Goal: Task Accomplishment & Management: Use online tool/utility

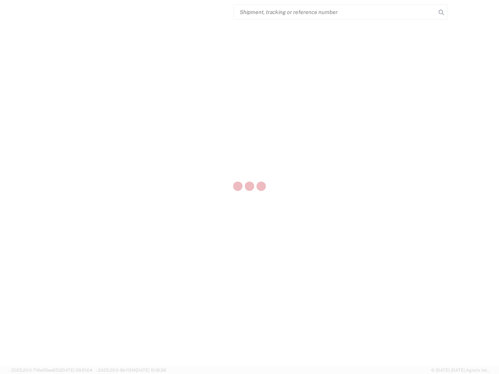
select select "US"
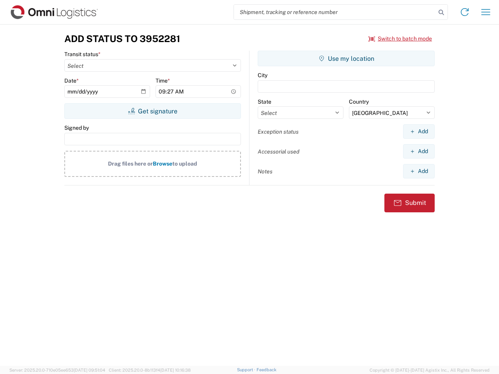
click at [335, 12] on input "search" at bounding box center [335, 12] width 202 height 15
click at [441, 12] on icon at bounding box center [441, 12] width 11 height 11
click at [464, 12] on icon at bounding box center [464, 12] width 12 height 12
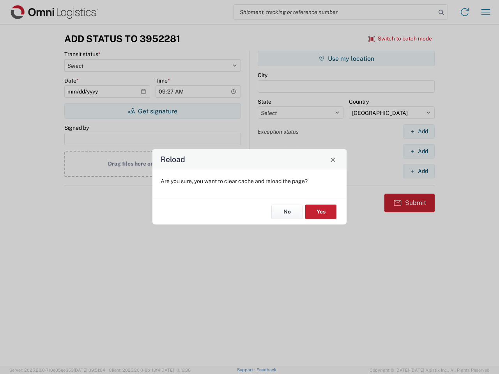
click at [485, 12] on div "Reload Are you sure, you want to clear cache and reload the page? No Yes" at bounding box center [249, 187] width 499 height 374
click at [400, 39] on div "Reload Are you sure, you want to clear cache and reload the page? No Yes" at bounding box center [249, 187] width 499 height 374
click at [152, 111] on div "Reload Are you sure, you want to clear cache and reload the page? No Yes" at bounding box center [249, 187] width 499 height 374
click at [346, 58] on div "Reload Are you sure, you want to clear cache and reload the page? No Yes" at bounding box center [249, 187] width 499 height 374
click at [418, 131] on div "Reload Are you sure, you want to clear cache and reload the page? No Yes" at bounding box center [249, 187] width 499 height 374
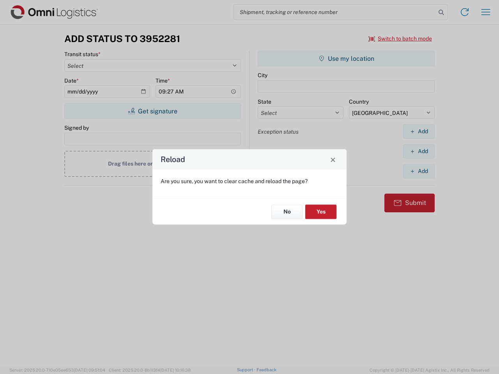
click at [418, 151] on div "Reload Are you sure, you want to clear cache and reload the page? No Yes" at bounding box center [249, 187] width 499 height 374
click at [418, 171] on div "Reload Are you sure, you want to clear cache and reload the page? No Yes" at bounding box center [249, 187] width 499 height 374
